Goal: Information Seeking & Learning: Learn about a topic

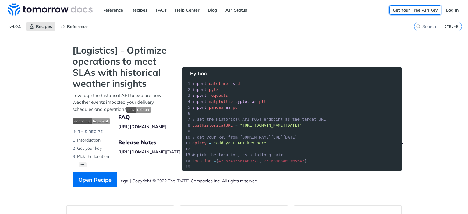
click at [423, 12] on link "Get Your Free API Key" at bounding box center [415, 9] width 52 height 9
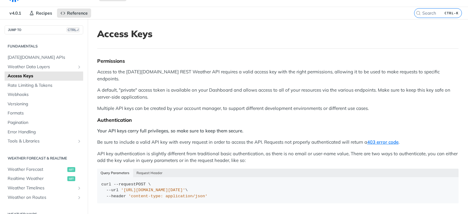
scroll to position [10, 0]
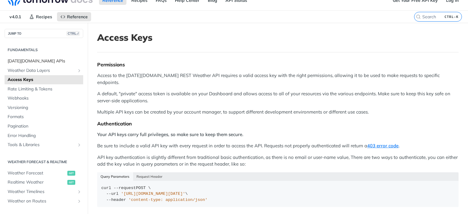
click at [35, 62] on span "Tomorrow.io APIs" at bounding box center [45, 61] width 74 height 6
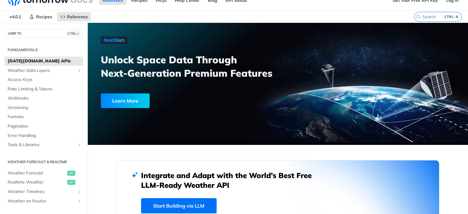
click at [198, 205] on link "Start Building via LLM" at bounding box center [179, 205] width 76 height 15
click at [71, 70] on span "Weather Data Layers" at bounding box center [42, 71] width 68 height 6
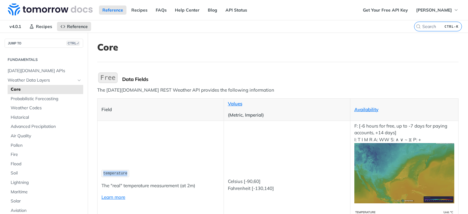
drag, startPoint x: 125, startPoint y: 173, endPoint x: 104, endPoint y: 173, distance: 20.7
click at [104, 173] on span "temperature" at bounding box center [115, 174] width 24 height 4
copy span "temperature"
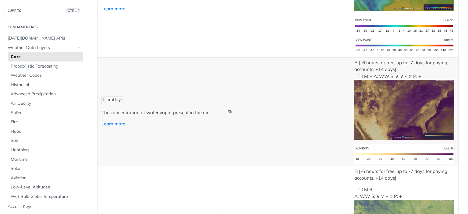
scroll to position [389, 0]
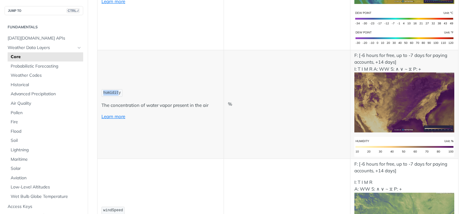
drag, startPoint x: 118, startPoint y: 94, endPoint x: 101, endPoint y: 95, distance: 16.9
click at [101, 95] on td "humidity The concentration of water vapor present in the air Learn more" at bounding box center [160, 104] width 126 height 109
drag, startPoint x: 119, startPoint y: 93, endPoint x: 103, endPoint y: 93, distance: 15.8
click at [103, 93] on code "humidity" at bounding box center [111, 93] width 21 height 8
copy span "humidity"
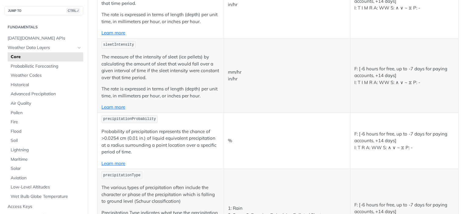
scroll to position [1447, 0]
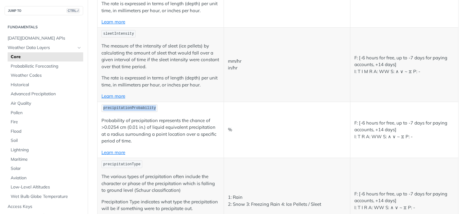
drag, startPoint x: 151, startPoint y: 107, endPoint x: 104, endPoint y: 107, distance: 47.2
click at [104, 107] on code "precipitationProbability" at bounding box center [129, 108] width 56 height 8
copy span "precipitationProbability"
drag, startPoint x: 136, startPoint y: 163, endPoint x: 107, endPoint y: 161, distance: 29.0
click at [107, 162] on span "precipitationType" at bounding box center [121, 164] width 37 height 4
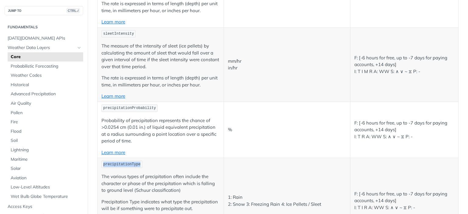
drag, startPoint x: 138, startPoint y: 163, endPoint x: 104, endPoint y: 164, distance: 34.1
click at [104, 164] on code "precipitationType" at bounding box center [121, 165] width 41 height 8
copy span "precipitationType"
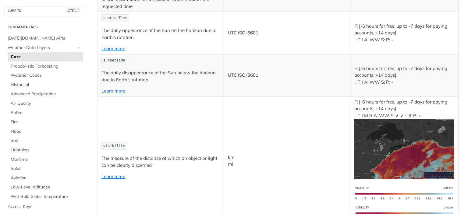
scroll to position [2122, 0]
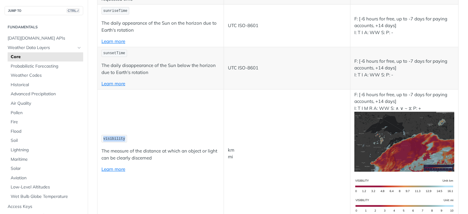
drag, startPoint x: 124, startPoint y: 137, endPoint x: 104, endPoint y: 136, distance: 19.8
click at [104, 136] on code "visibility" at bounding box center [114, 139] width 26 height 8
copy span "visibility"
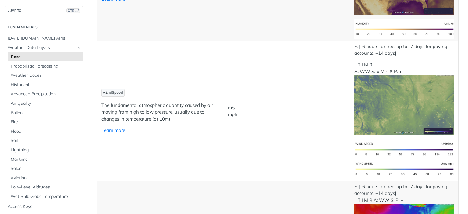
scroll to position [514, 0]
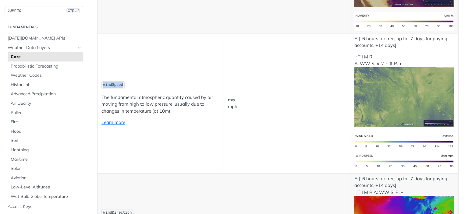
drag, startPoint x: 120, startPoint y: 84, endPoint x: 103, endPoint y: 85, distance: 17.4
click at [103, 85] on span "windSpeed" at bounding box center [113, 85] width 20 height 4
copy span "windSpeed"
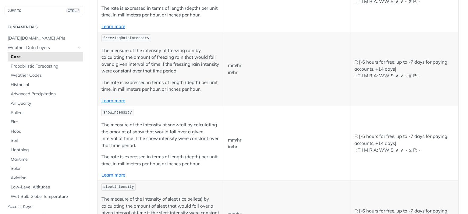
scroll to position [1327, 0]
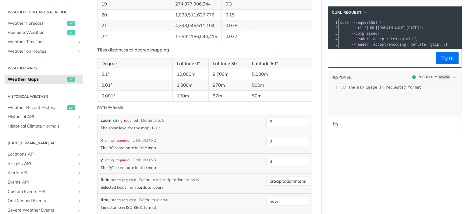
scroll to position [581, 0]
